Goal: Transaction & Acquisition: Obtain resource

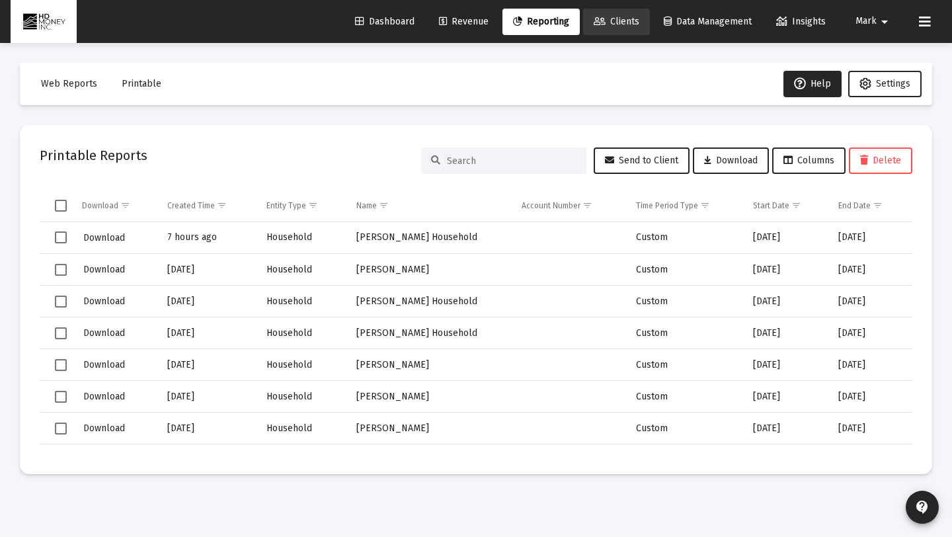
click at [604, 29] on link "Clients" at bounding box center [616, 22] width 67 height 26
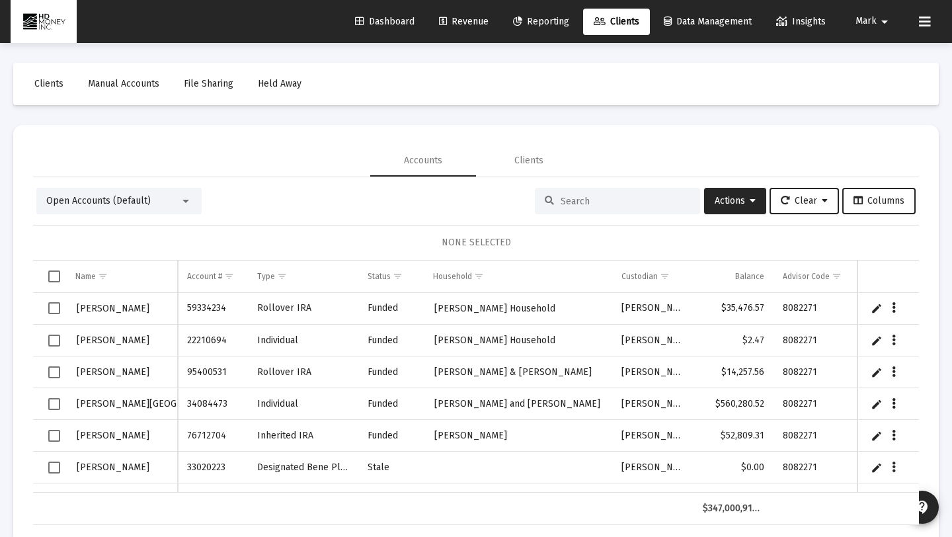
click at [547, 20] on span "Reporting" at bounding box center [541, 21] width 56 height 11
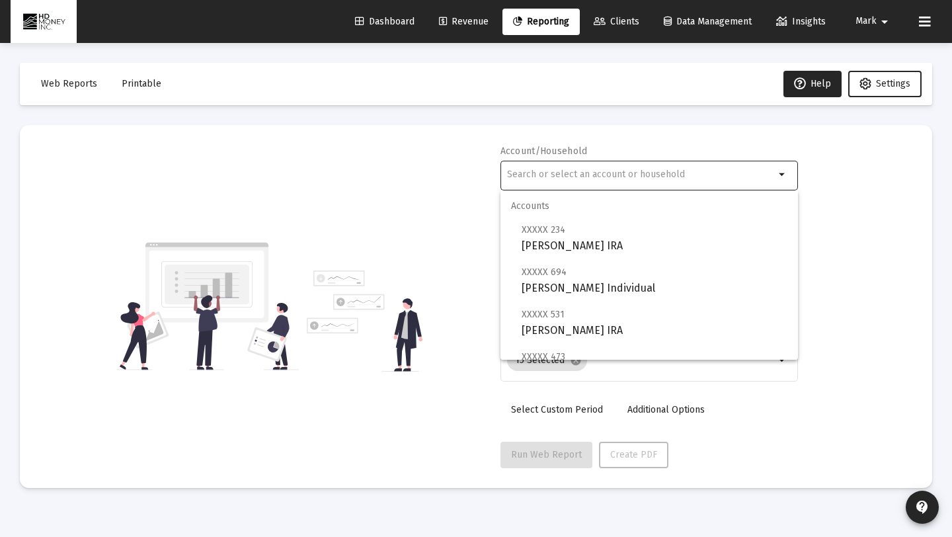
click at [602, 173] on input "text" at bounding box center [641, 174] width 268 height 11
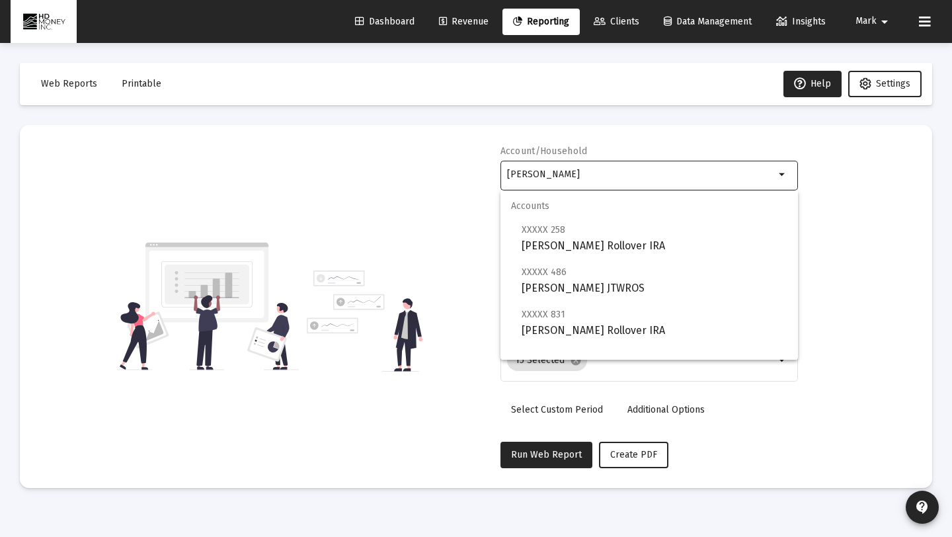
click at [899, 295] on div "Account/Household [PERSON_NAME] arrow_drop_down Report Period 2025 Report Packa…" at bounding box center [476, 306] width 873 height 323
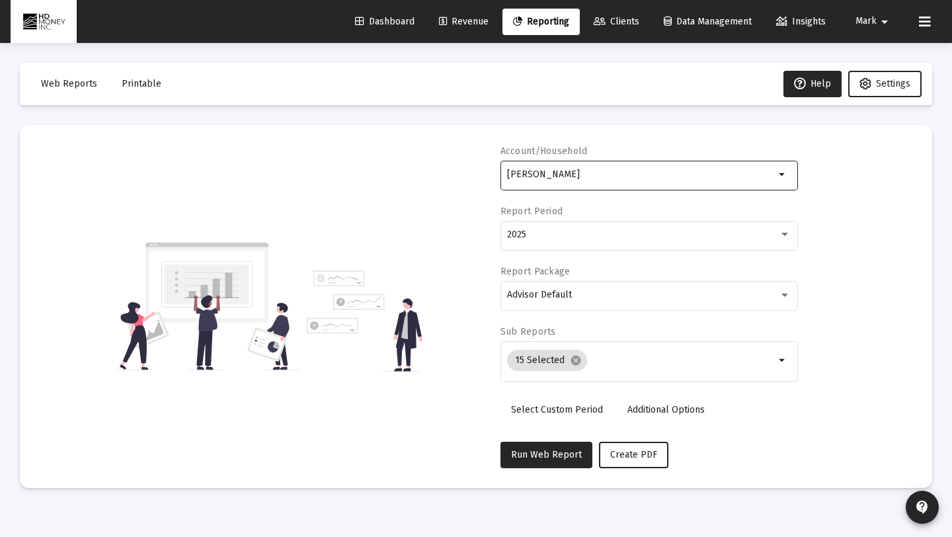
click at [601, 186] on div "[PERSON_NAME]" at bounding box center [641, 174] width 268 height 32
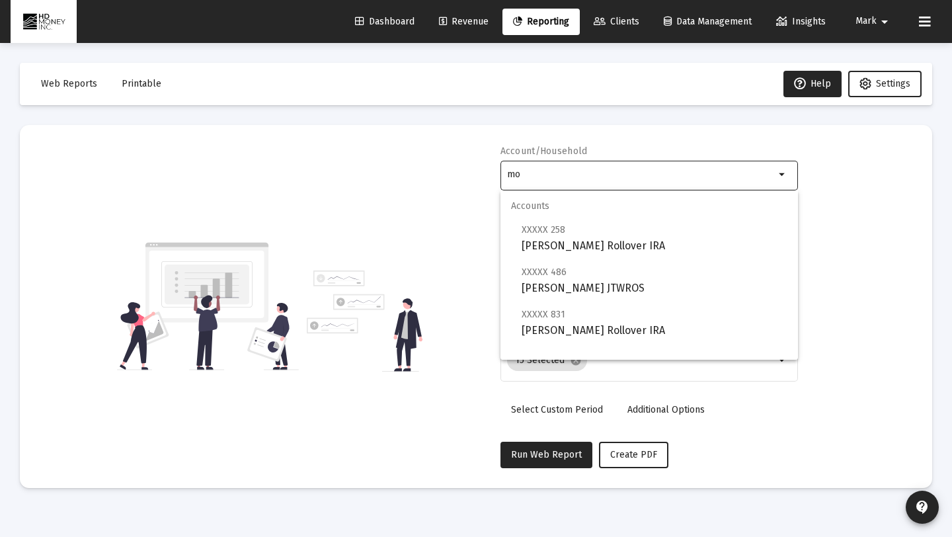
type input "m"
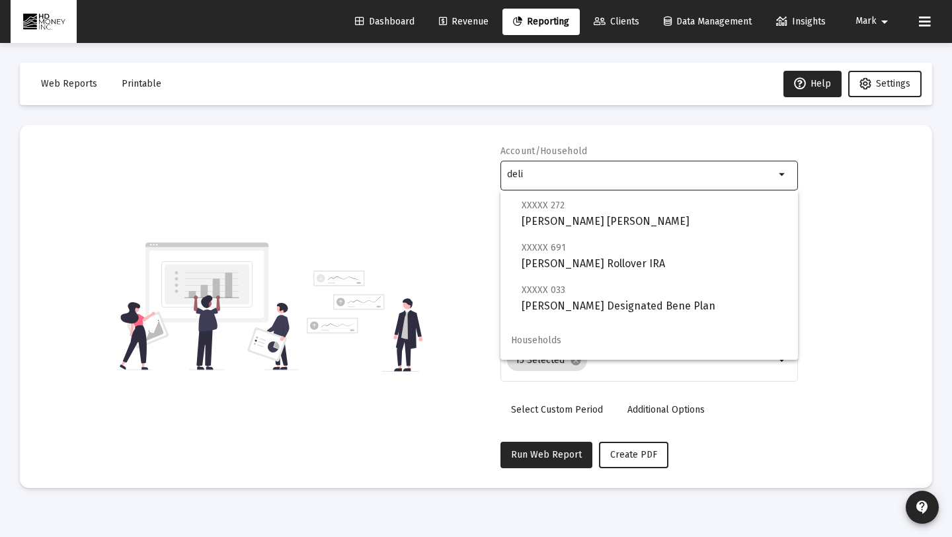
scroll to position [222, 0]
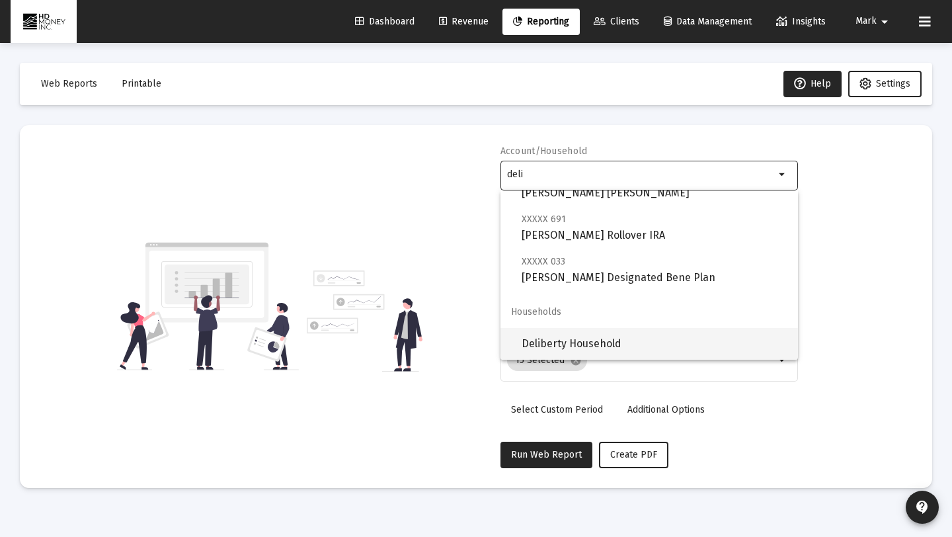
click at [597, 347] on span "Deliberty Household" at bounding box center [655, 344] width 266 height 32
type input "Deliberty Household"
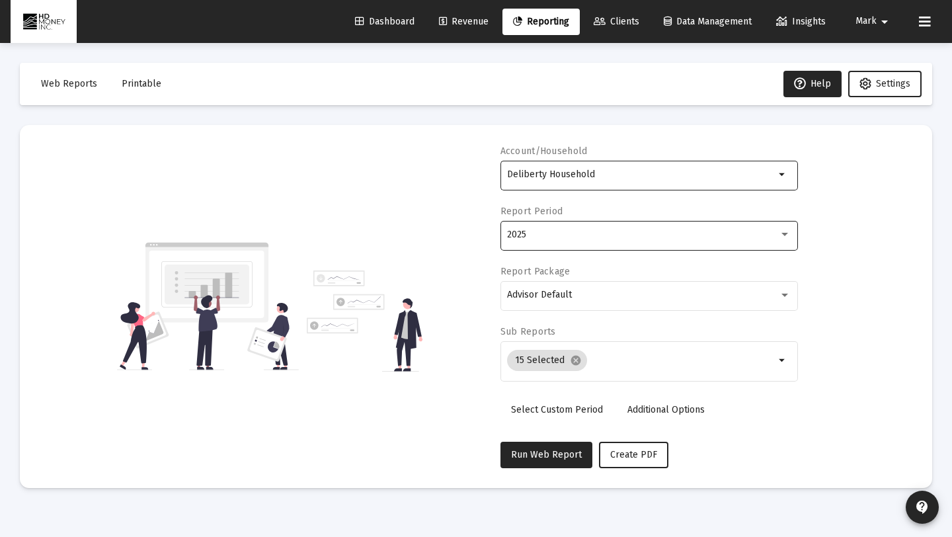
click at [660, 238] on div "2025" at bounding box center [643, 234] width 272 height 11
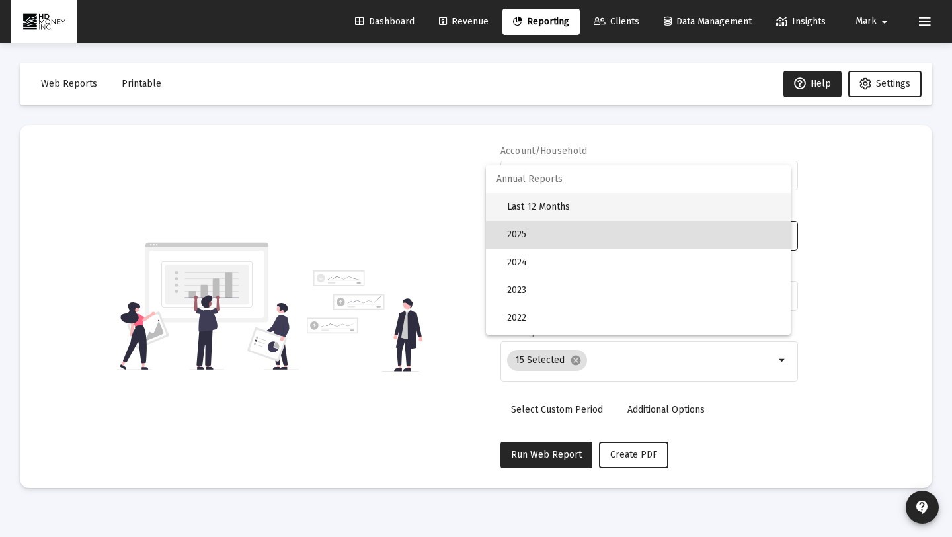
click at [632, 204] on span "Last 12 Months" at bounding box center [643, 207] width 273 height 28
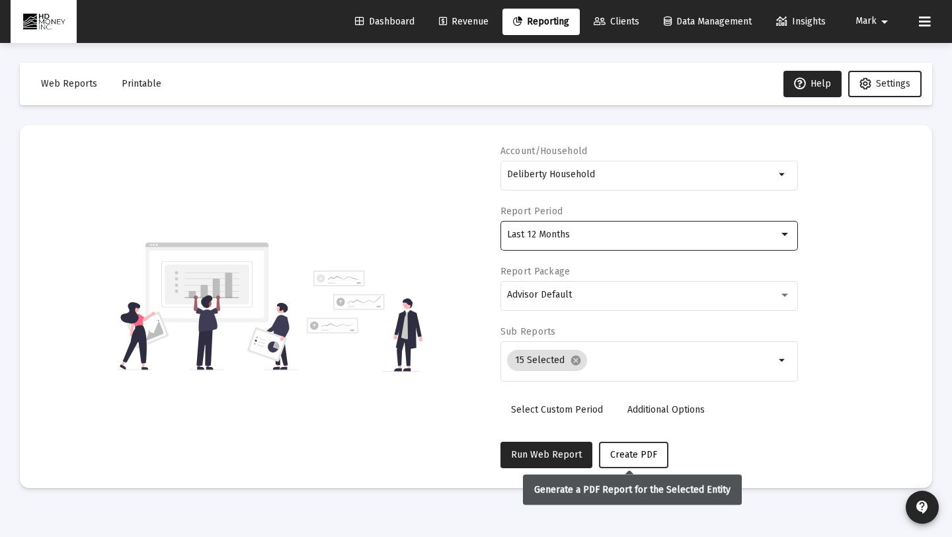
click at [633, 456] on span "Create PDF" at bounding box center [633, 454] width 47 height 11
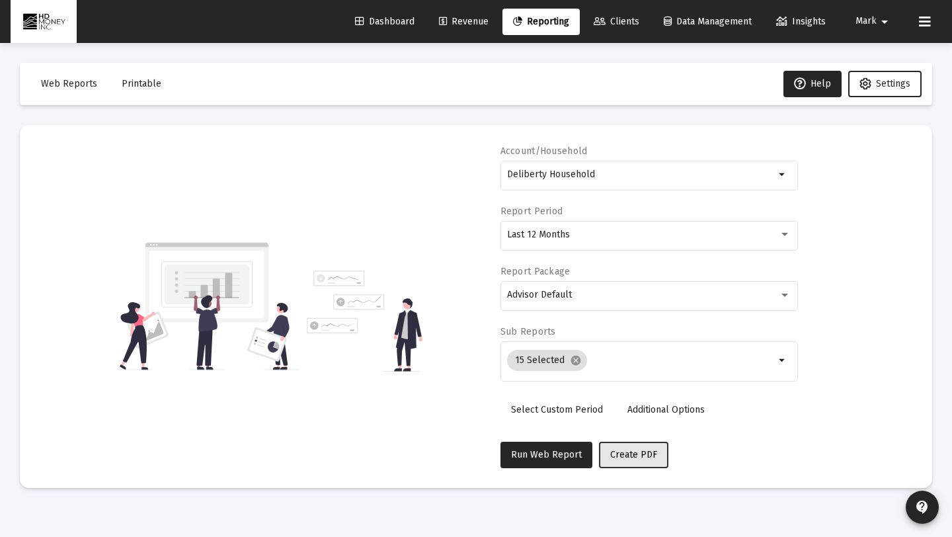
click at [641, 454] on span "Create PDF" at bounding box center [633, 454] width 47 height 11
click at [614, 24] on span "Clients" at bounding box center [617, 21] width 46 height 11
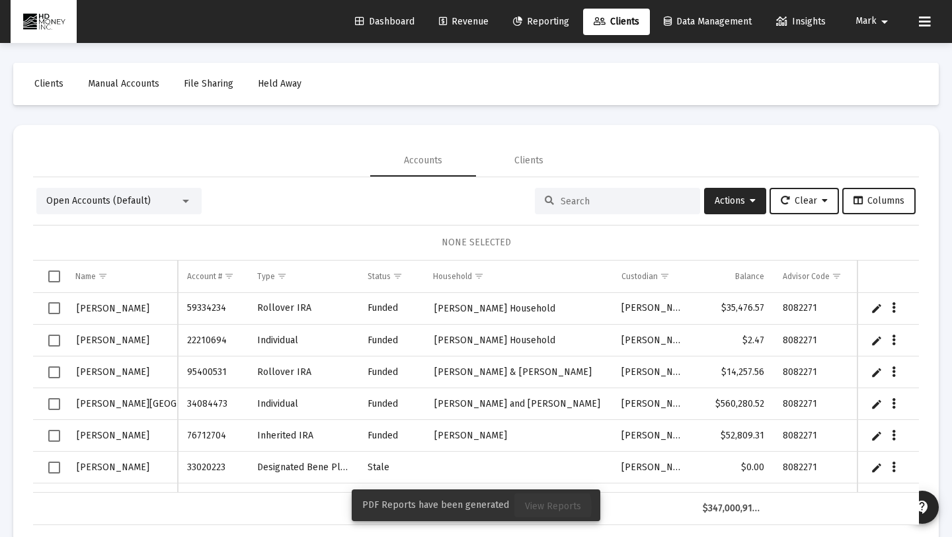
click at [535, 507] on span "View Reports" at bounding box center [553, 506] width 56 height 11
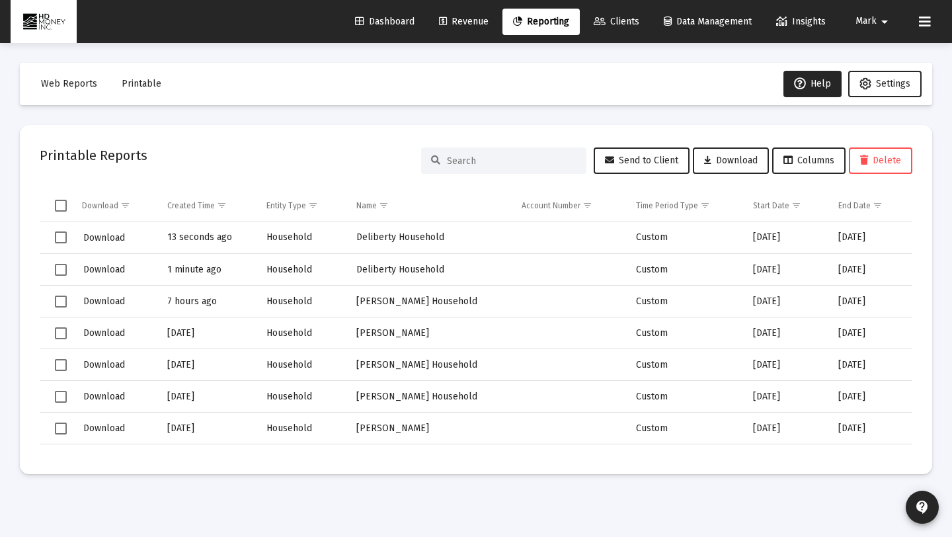
click at [66, 236] on span "Select row" at bounding box center [61, 237] width 12 height 12
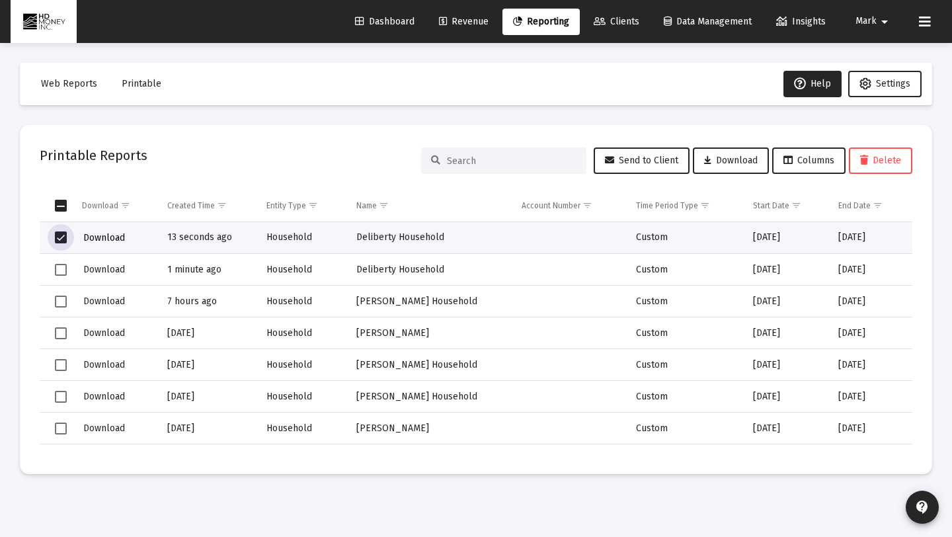
click at [96, 236] on span "Download" at bounding box center [104, 237] width 42 height 11
click at [606, 22] on span "Clients" at bounding box center [617, 21] width 46 height 11
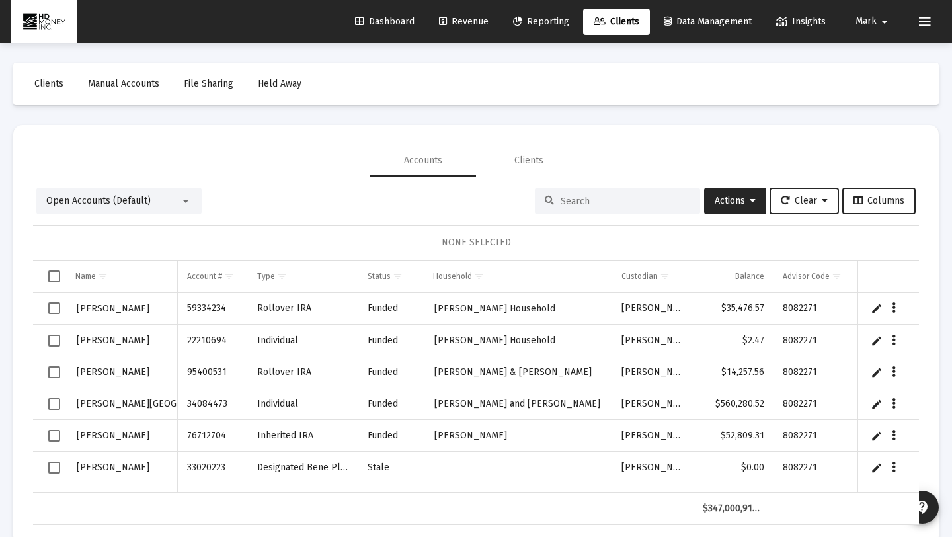
click at [572, 200] on input at bounding box center [626, 201] width 130 height 11
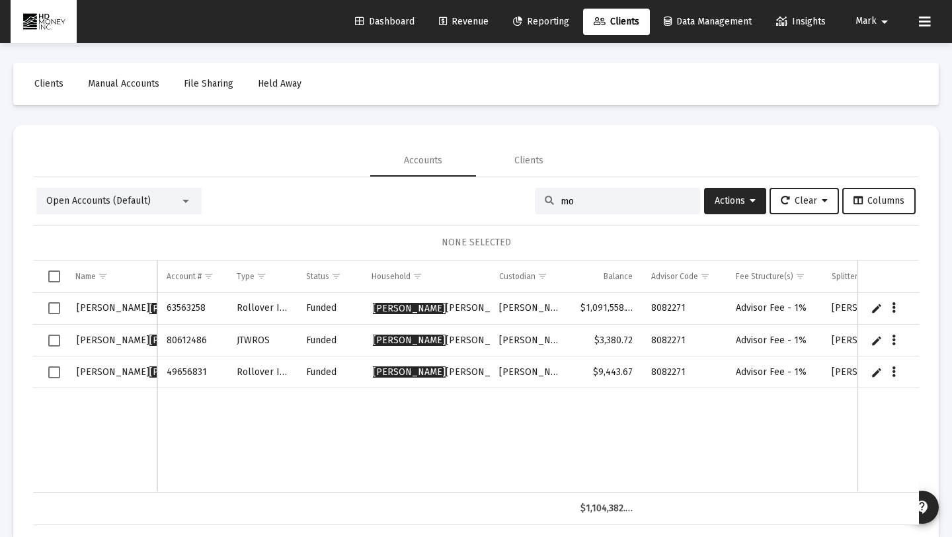
type input "m"
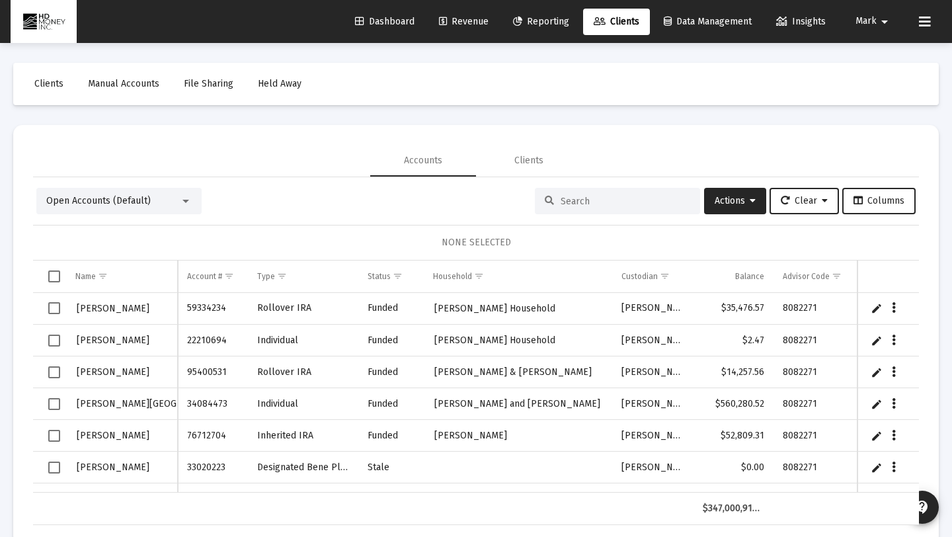
click at [544, 24] on span "Reporting" at bounding box center [541, 21] width 56 height 11
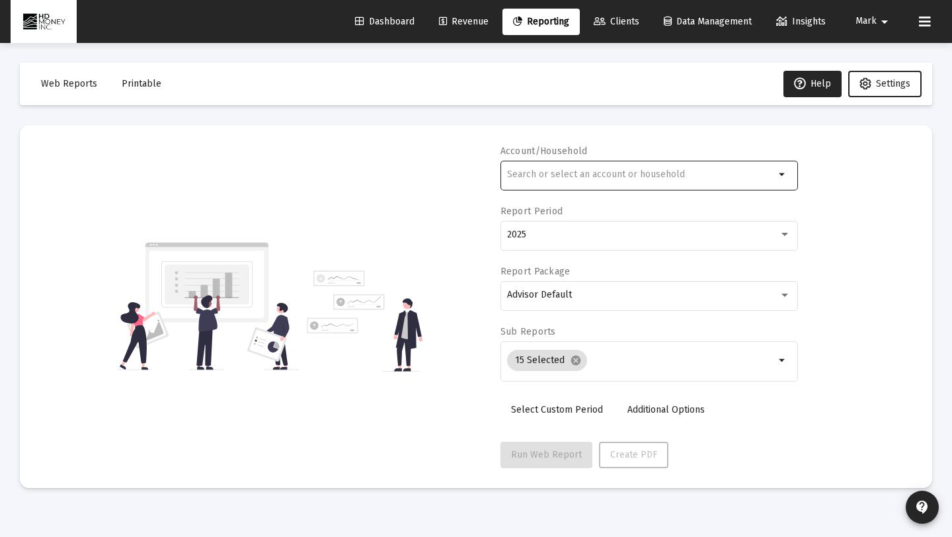
click at [563, 181] on div at bounding box center [641, 174] width 268 height 32
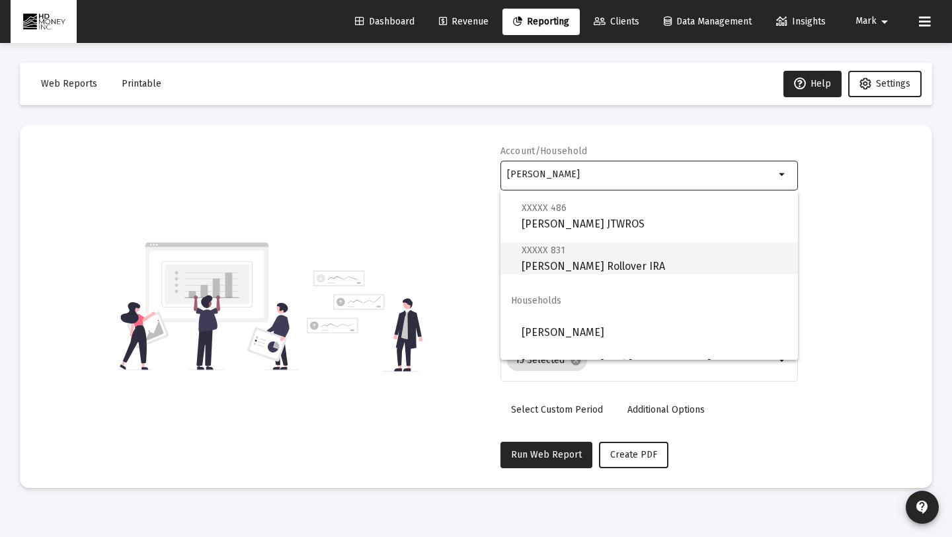
scroll to position [85, 0]
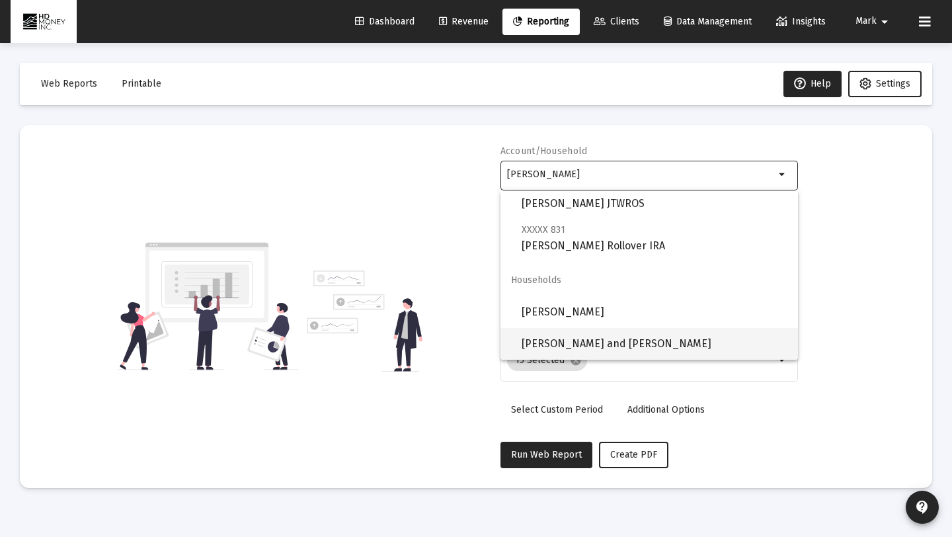
click at [585, 339] on span "[PERSON_NAME] and [PERSON_NAME]" at bounding box center [655, 344] width 266 height 32
type input "[PERSON_NAME] and [PERSON_NAME]"
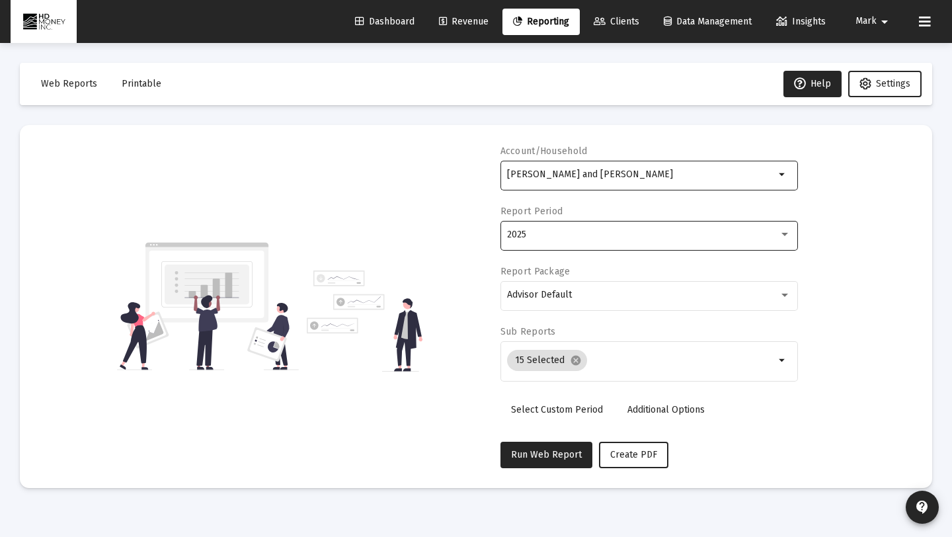
click at [650, 235] on div "2025" at bounding box center [643, 234] width 272 height 11
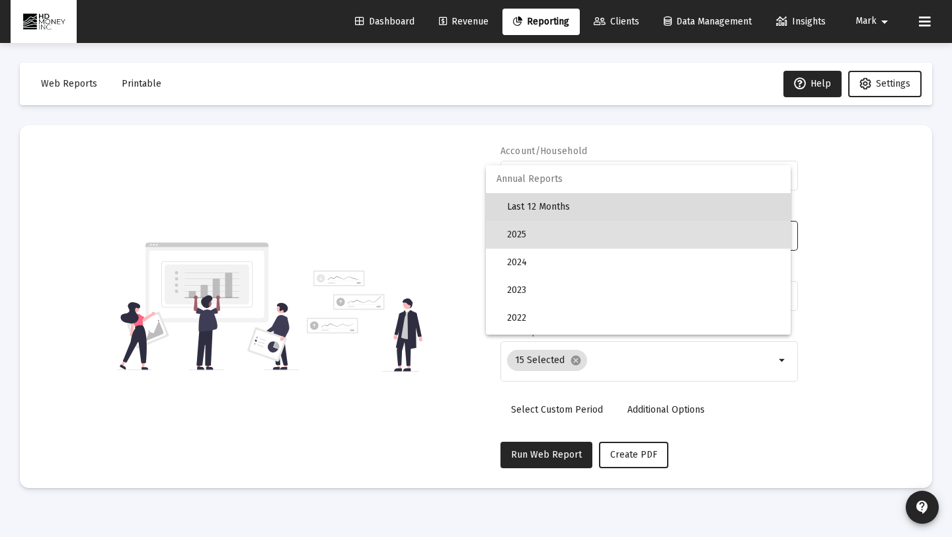
click at [583, 216] on span "Last 12 Months" at bounding box center [643, 207] width 273 height 28
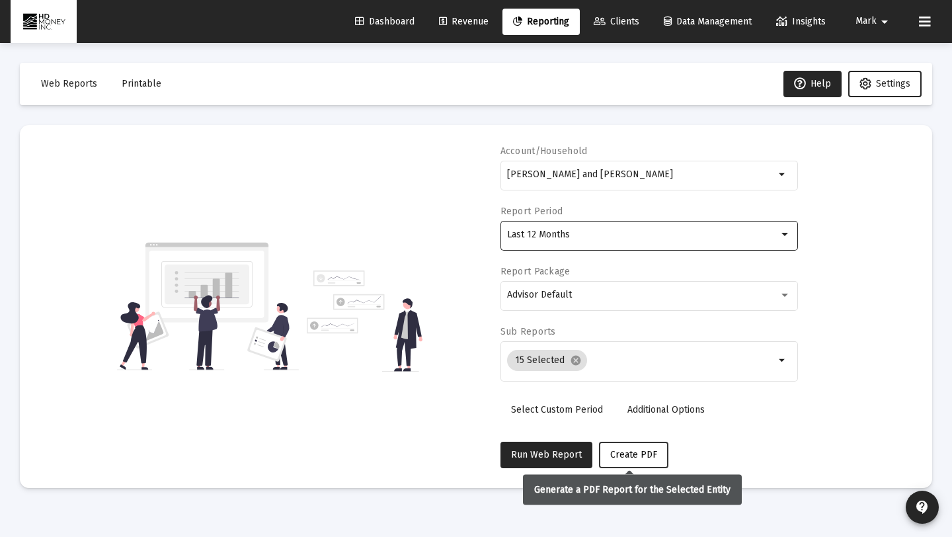
click at [647, 442] on button "Create PDF" at bounding box center [633, 455] width 69 height 26
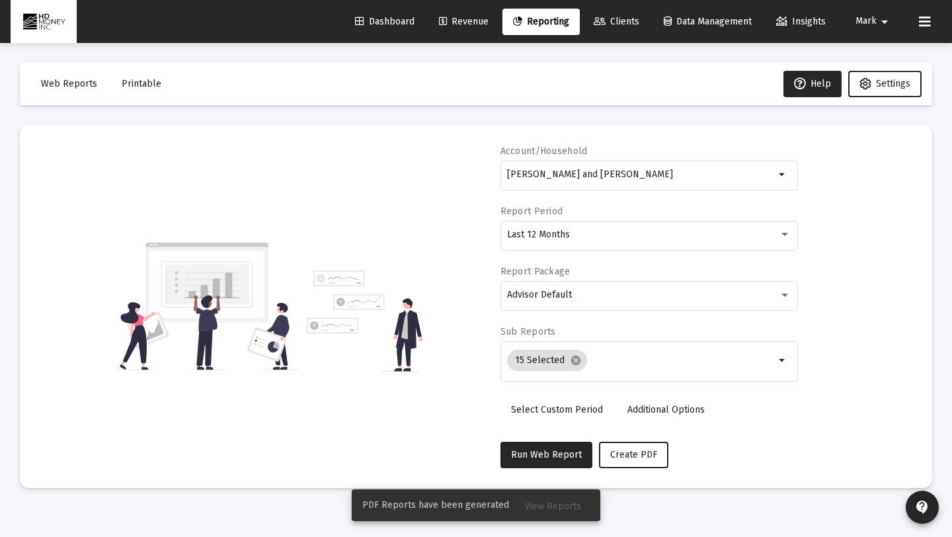
click at [554, 503] on span "View Reports" at bounding box center [553, 506] width 56 height 11
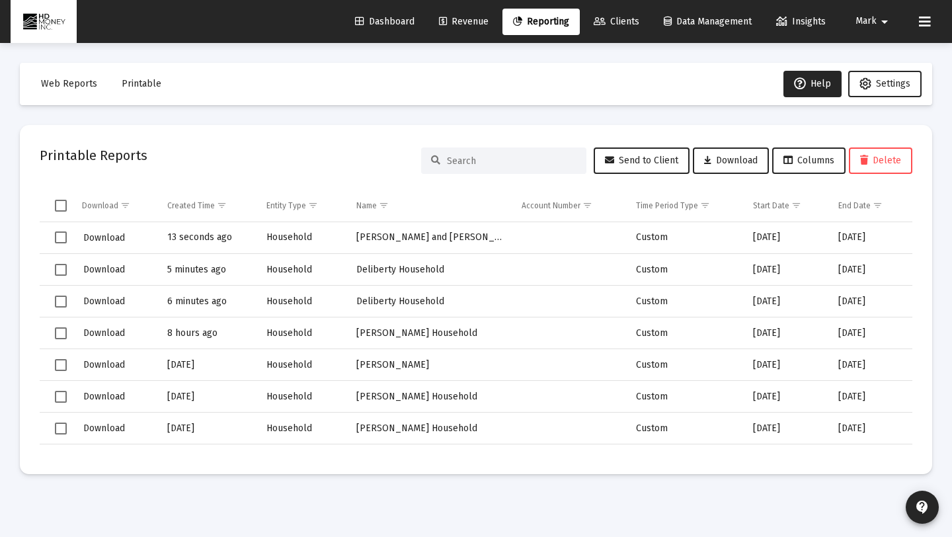
click at [66, 239] on span "Select row" at bounding box center [61, 237] width 12 height 12
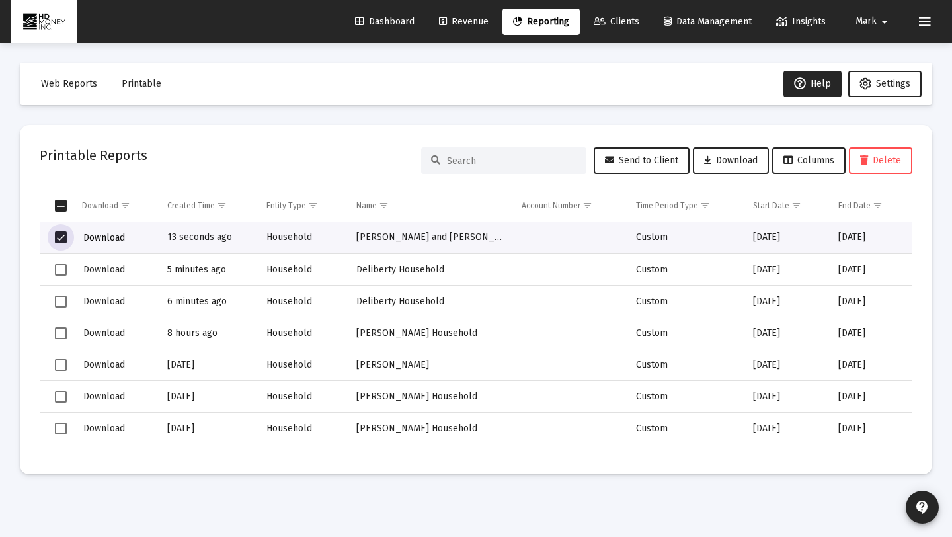
click at [90, 237] on span "Download" at bounding box center [104, 237] width 42 height 11
